Goal: Contribute content

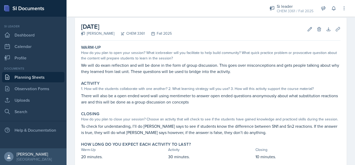
scroll to position [19, 0]
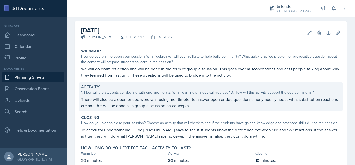
click at [252, 102] on p "There will also be a open ended word wall using mentimeter to answer open ended…" at bounding box center [210, 102] width 259 height 12
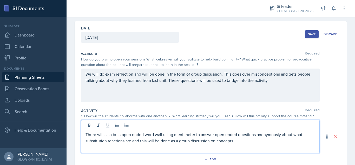
drag, startPoint x: 141, startPoint y: 133, endPoint x: 182, endPoint y: 140, distance: 41.9
click at [182, 140] on p "There will also be a open ended word wall using mentimeter to answer open ended…" at bounding box center [201, 137] width 230 height 12
click at [239, 139] on p "There will also be a open ended word wall using mentimeter to answer open ended…" at bounding box center [201, 137] width 230 height 12
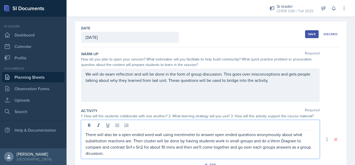
click at [308, 35] on div "Save" at bounding box center [312, 34] width 8 height 4
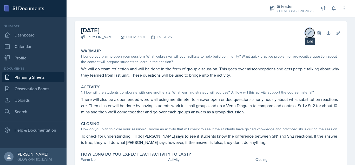
click at [307, 35] on icon at bounding box center [309, 32] width 5 height 5
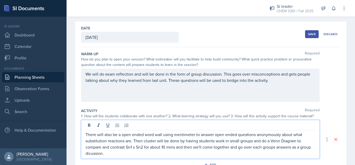
click at [132, 147] on p "There will also be a open ended word wall using mentimeter to answer open ended…" at bounding box center [201, 143] width 230 height 25
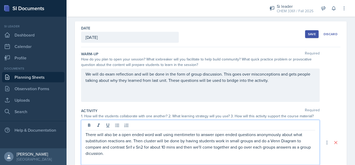
paste div
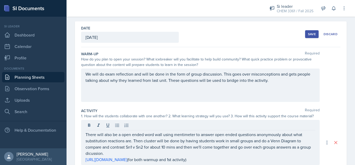
scroll to position [39, 0]
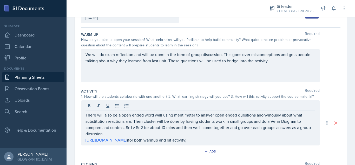
click at [306, 17] on button "Save" at bounding box center [312, 15] width 14 height 8
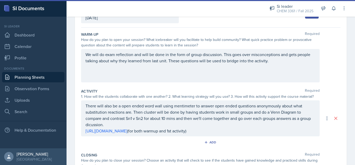
scroll to position [41, 0]
